Goal: Information Seeking & Learning: Learn about a topic

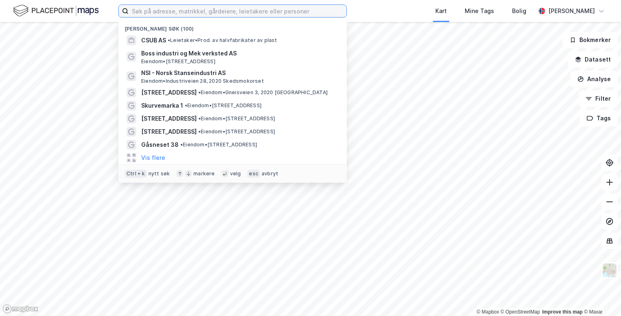
click at [194, 15] on input at bounding box center [237, 11] width 218 height 12
paste input "Acapo Onsagers AS"
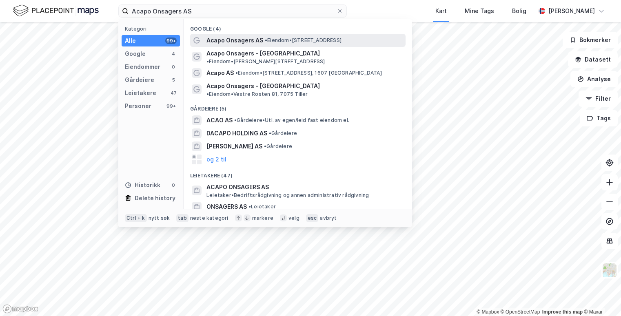
click at [270, 40] on span "• Eiendom • [STREET_ADDRESS]" at bounding box center [303, 40] width 77 height 7
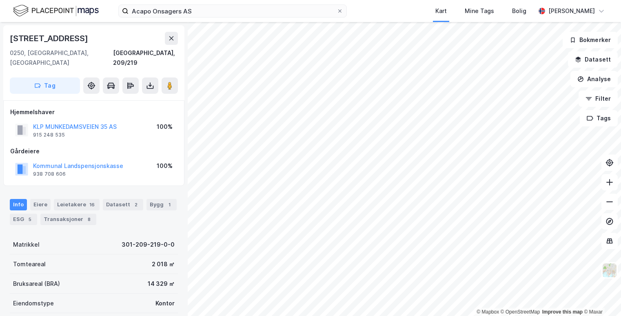
scroll to position [122, 0]
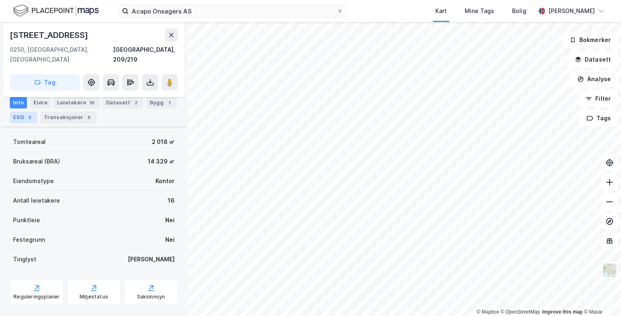
click at [27, 122] on div "ESG 5" at bounding box center [23, 117] width 27 height 11
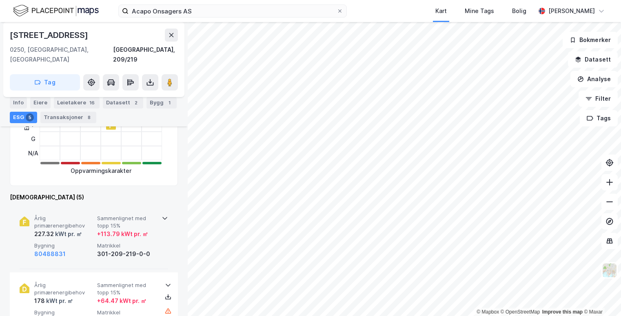
scroll to position [245, 0]
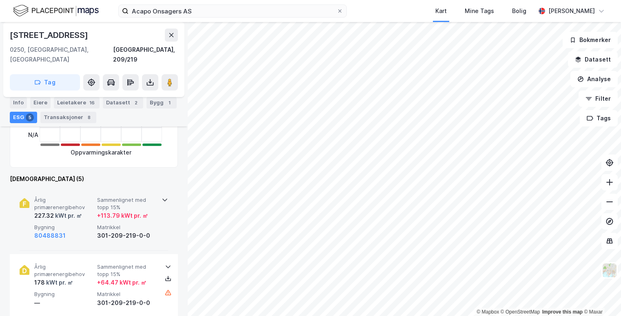
click at [102, 212] on div "Årlig primærenergibehov 227.32 kWt pr. ㎡ Sammenlignet med topp 15% + 113.79 kWt…" at bounding box center [95, 219] width 122 height 44
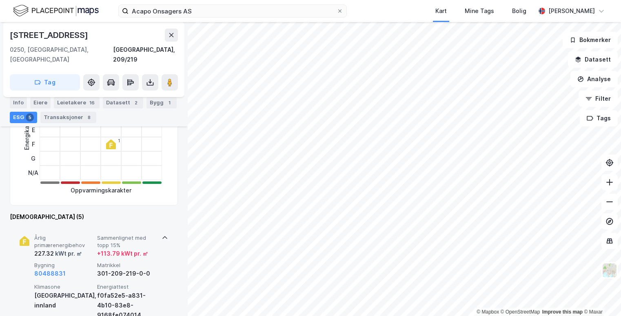
scroll to position [204, 0]
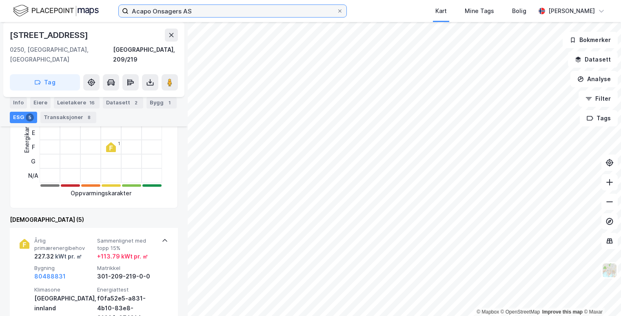
click at [207, 11] on input "Acapo Onsagers AS" at bounding box center [232, 11] width 208 height 12
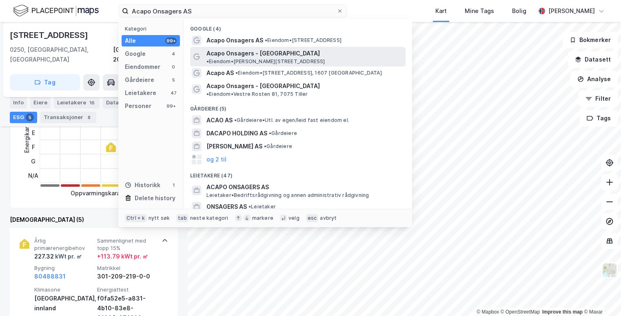
click at [246, 49] on span "Acapo Onsagers - [GEOGRAPHIC_DATA]" at bounding box center [262, 54] width 113 height 10
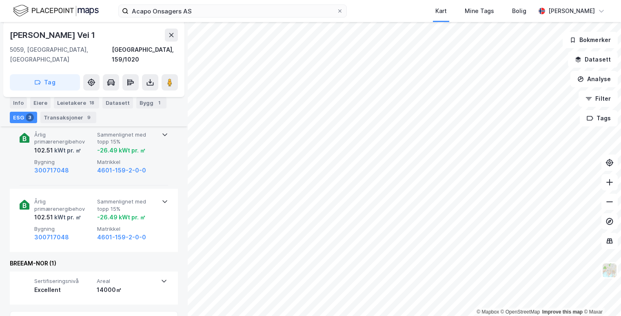
scroll to position [163, 0]
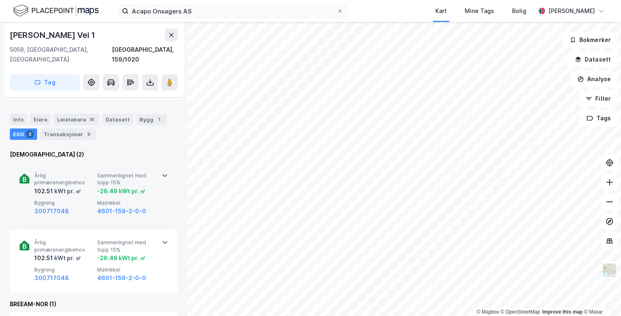
click at [103, 186] on div "-26.49 kWt pr. ㎡" at bounding box center [121, 191] width 49 height 10
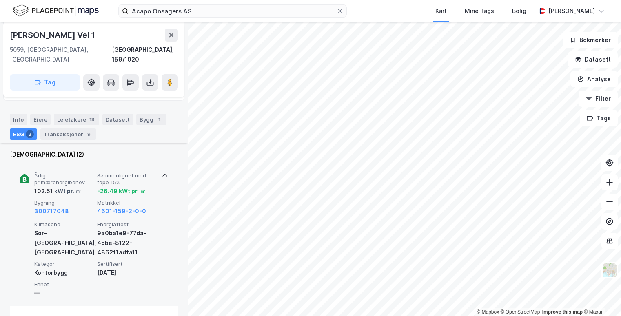
scroll to position [245, 0]
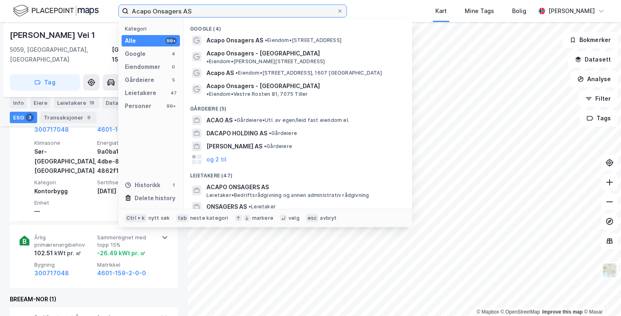
click at [197, 10] on input "Acapo Onsagers AS" at bounding box center [232, 11] width 208 height 12
drag, startPoint x: 203, startPoint y: 9, endPoint x: 110, endPoint y: 11, distance: 93.0
click at [110, 11] on div "Acapo Onsagers AS Kategori Alle 99+ Google 4 Eiendommer 0 Gårdeiere 5 Leietaker…" at bounding box center [310, 11] width 621 height 22
paste input "ir Product"
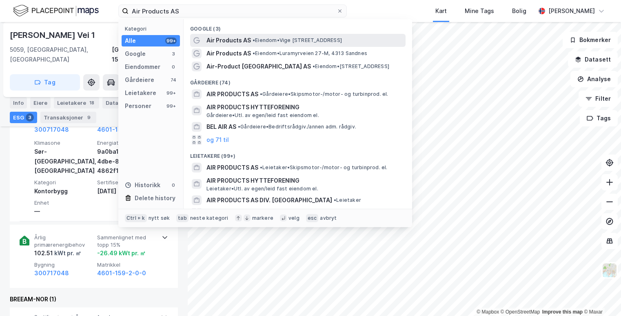
click at [250, 40] on span "Air Products AS" at bounding box center [228, 40] width 44 height 10
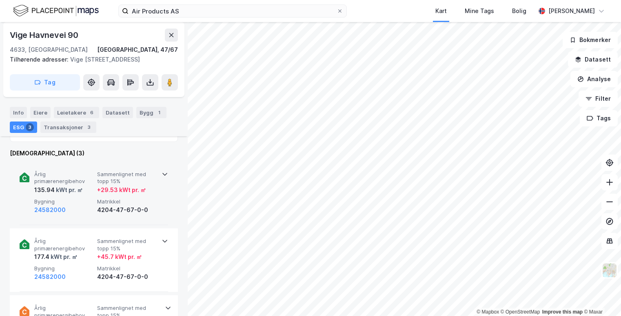
scroll to position [326, 0]
click at [103, 186] on div "+ 29.53 kWt pr. ㎡" at bounding box center [121, 190] width 49 height 10
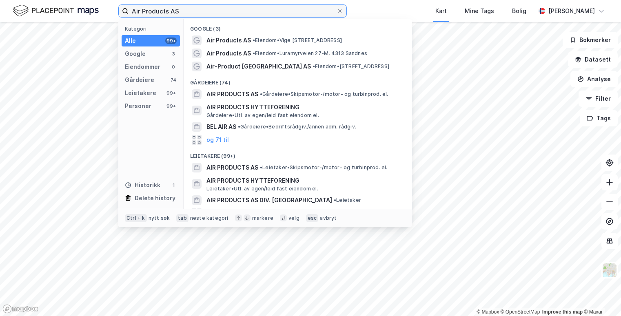
click at [212, 8] on input "Air Products AS" at bounding box center [232, 11] width 208 height 12
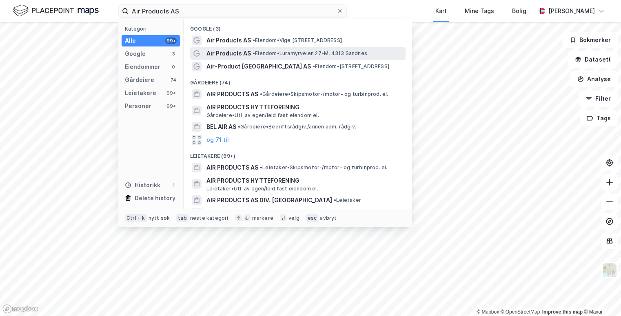
click at [232, 51] on span "Air Products AS" at bounding box center [228, 54] width 44 height 10
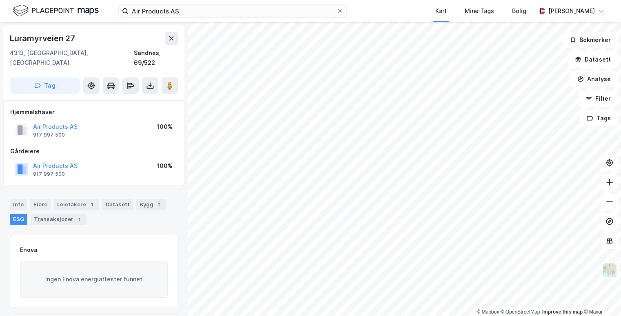
scroll to position [82, 0]
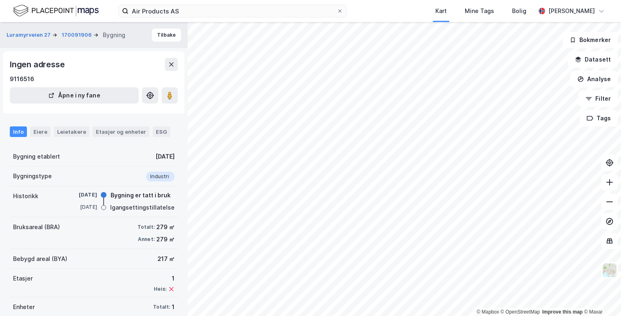
click at [208, 4] on div "Air Products AS Kart Mine Tags Bolig [PERSON_NAME]" at bounding box center [310, 11] width 621 height 22
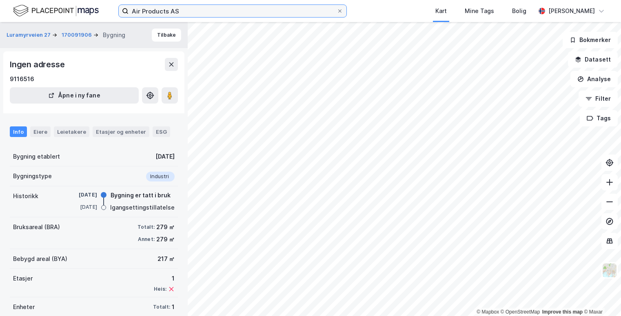
click at [207, 6] on input "Air Products AS" at bounding box center [232, 11] width 208 height 12
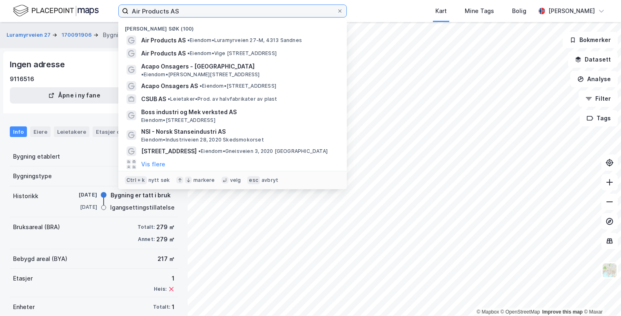
click at [204, 7] on input "Air Products AS" at bounding box center [232, 11] width 208 height 12
drag, startPoint x: 186, startPoint y: 9, endPoint x: 70, endPoint y: 4, distance: 115.9
click at [70, 4] on div "Air Products AS Nylige søk (100) Air Products AS • Eiendom • Luramyrveien 27-M,…" at bounding box center [310, 11] width 621 height 22
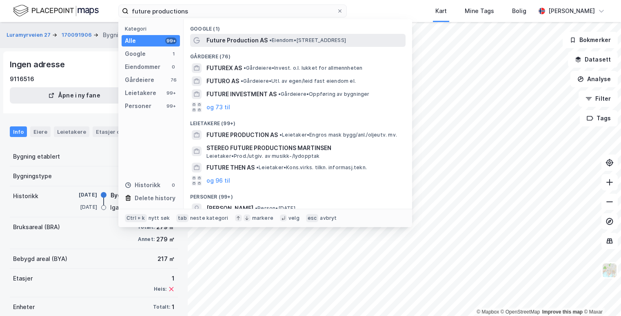
click at [245, 39] on span "Future Production AS" at bounding box center [236, 40] width 61 height 10
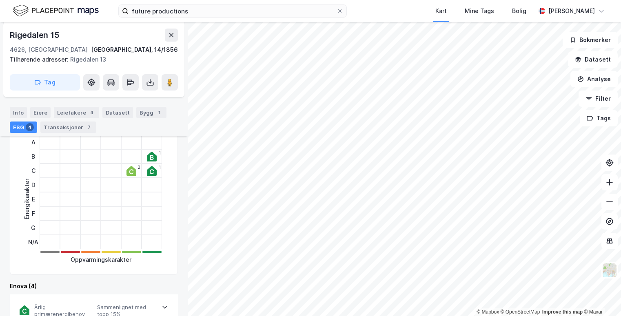
scroll to position [245, 0]
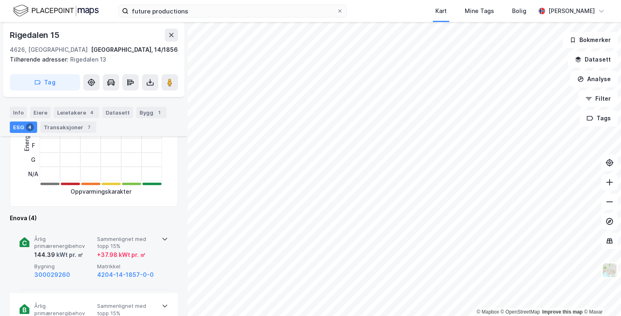
click at [106, 243] on span "Sammenlignet med topp 15%" at bounding box center [127, 243] width 60 height 14
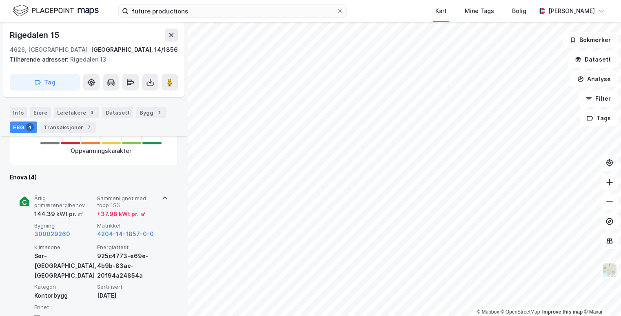
scroll to position [326, 0]
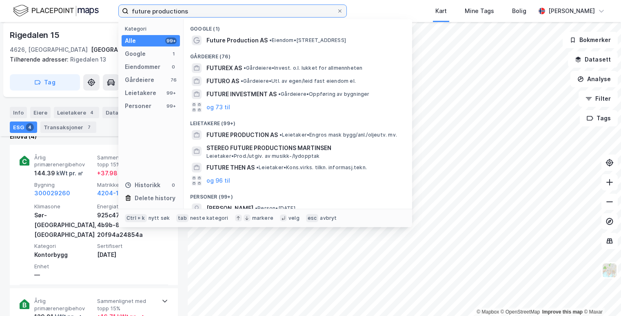
click at [192, 5] on input "future productions" at bounding box center [232, 11] width 208 height 12
drag, startPoint x: 188, startPoint y: 12, endPoint x: 107, endPoint y: 14, distance: 81.6
click at [107, 14] on div "future productions Kategori Alle 99+ Google 1 Eiendommer 0 Gårdeiere 76 Leietak…" at bounding box center [310, 11] width 621 height 22
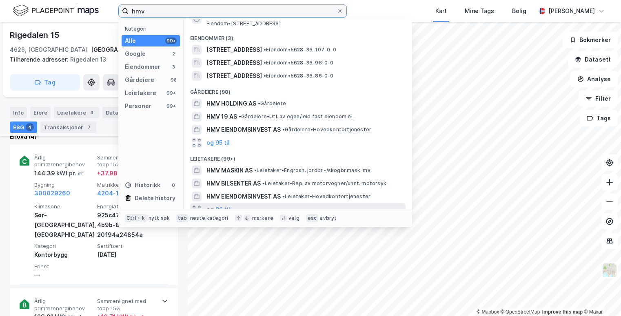
scroll to position [0, 0]
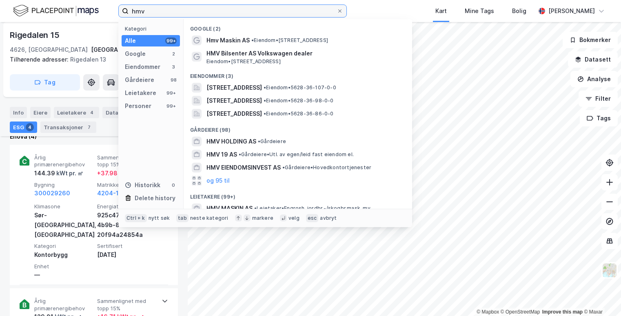
click at [221, 11] on input "hmv" at bounding box center [232, 11] width 208 height 12
drag, startPoint x: 133, startPoint y: 13, endPoint x: 112, endPoint y: 13, distance: 20.8
click at [112, 13] on div "hmv Kategori Alle 99+ Google 2 Eiendommer 3 Gårdeiere 98 Leietakere 99+ Persone…" at bounding box center [310, 11] width 621 height 22
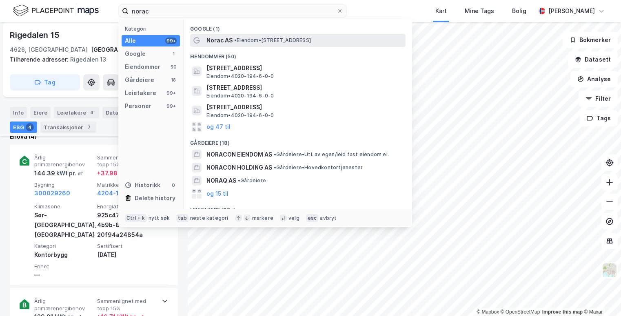
click at [249, 44] on div "Norac AS • Eiendom • [STREET_ADDRESS]" at bounding box center [304, 40] width 197 height 10
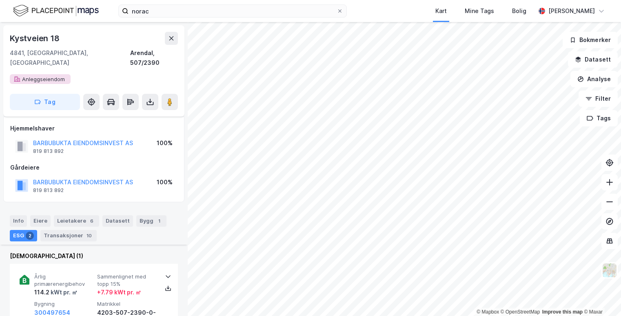
scroll to position [163, 0]
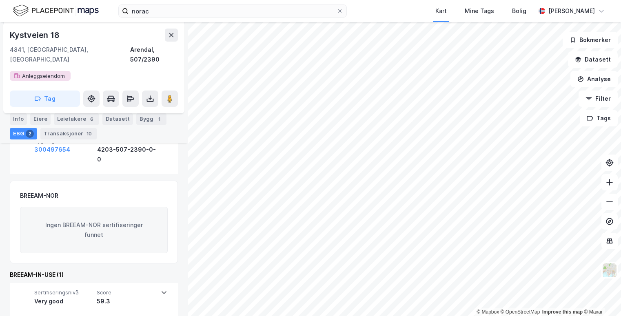
click at [23, 137] on div "ESG 2" at bounding box center [23, 133] width 27 height 11
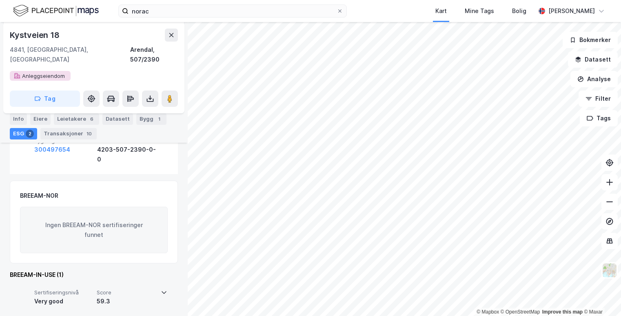
click at [94, 289] on div "Sertifiseringsnivå Very good Score 59.3" at bounding box center [95, 297] width 122 height 17
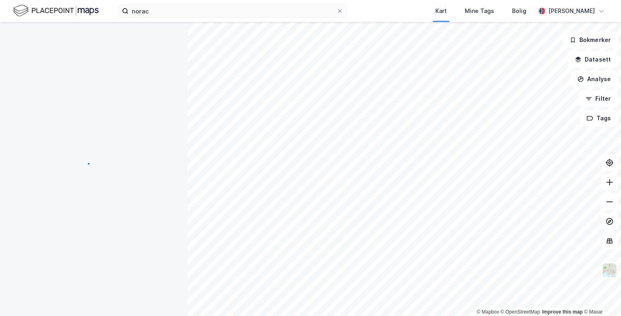
scroll to position [50, 0]
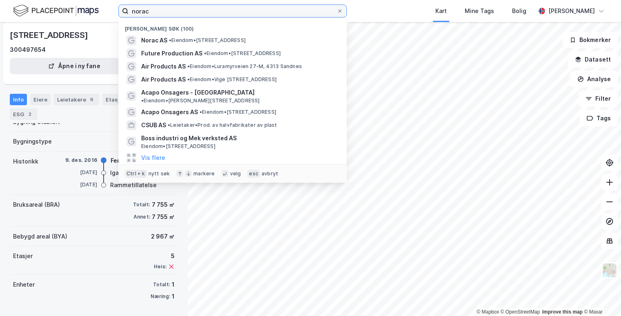
drag, startPoint x: 196, startPoint y: 13, endPoint x: 106, endPoint y: 7, distance: 89.9
click at [106, 7] on div "norac Nylige søk (100) Norac AS • Eiendom • [STREET_ADDRESS] Future Production …" at bounding box center [310, 11] width 621 height 22
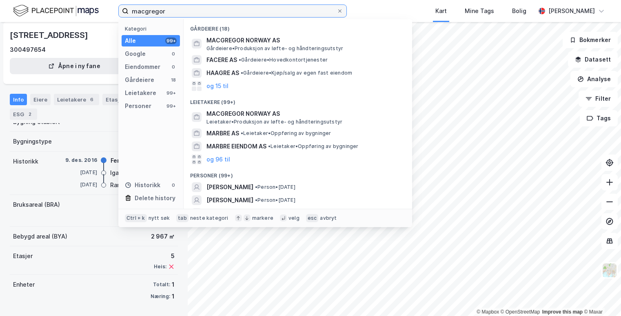
type input "macgregor"
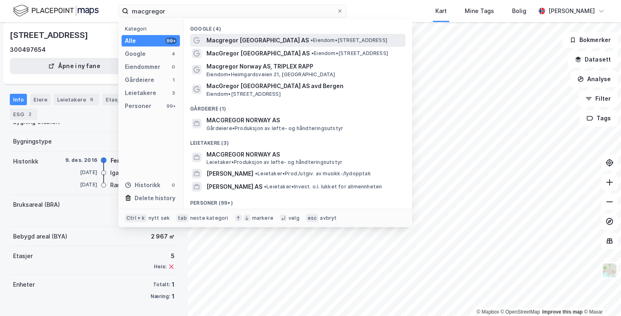
click at [255, 36] on span "Macgregor [GEOGRAPHIC_DATA] AS" at bounding box center [257, 40] width 102 height 10
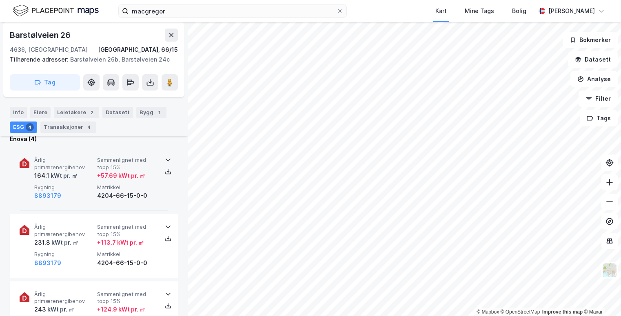
scroll to position [285, 0]
click at [62, 173] on div "kWt pr. ㎡" at bounding box center [63, 175] width 28 height 10
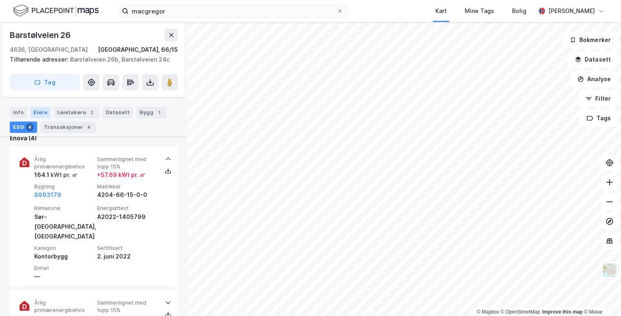
click at [45, 113] on div "Eiere" at bounding box center [40, 112] width 20 height 11
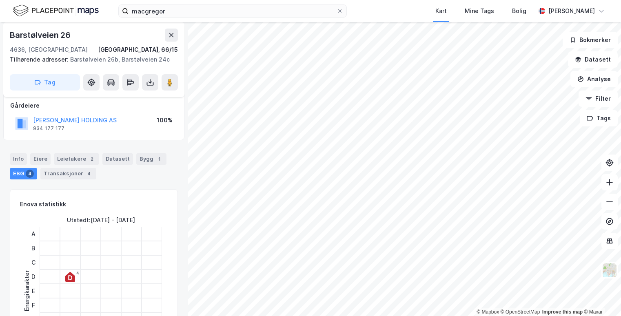
scroll to position [82, 0]
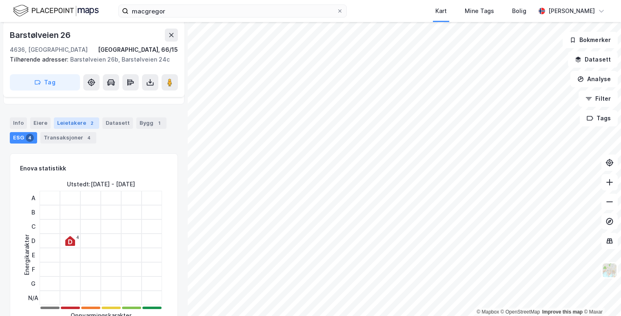
click at [73, 124] on div "Leietakere 2" at bounding box center [76, 122] width 45 height 11
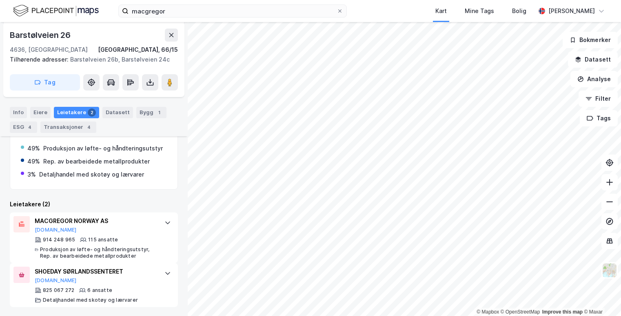
scroll to position [161, 0]
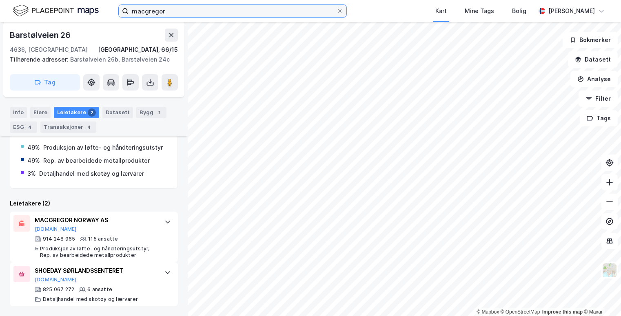
click at [223, 6] on input "macgregor" at bounding box center [232, 11] width 208 height 12
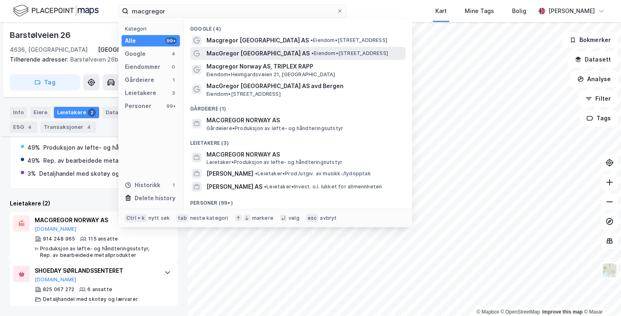
click at [232, 51] on span "MacGregor [GEOGRAPHIC_DATA] AS" at bounding box center [257, 54] width 103 height 10
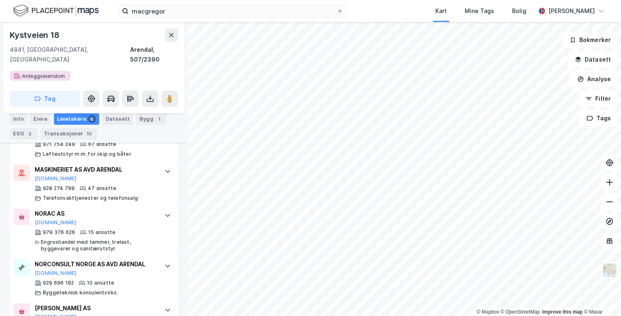
scroll to position [255, 0]
